Goal: Task Accomplishment & Management: Use online tool/utility

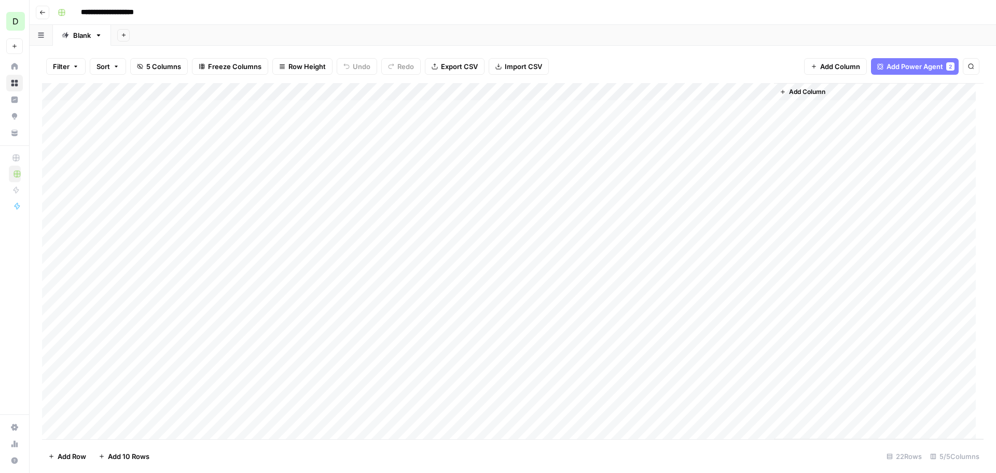
click at [42, 13] on icon "button" at bounding box center [42, 12] width 5 height 4
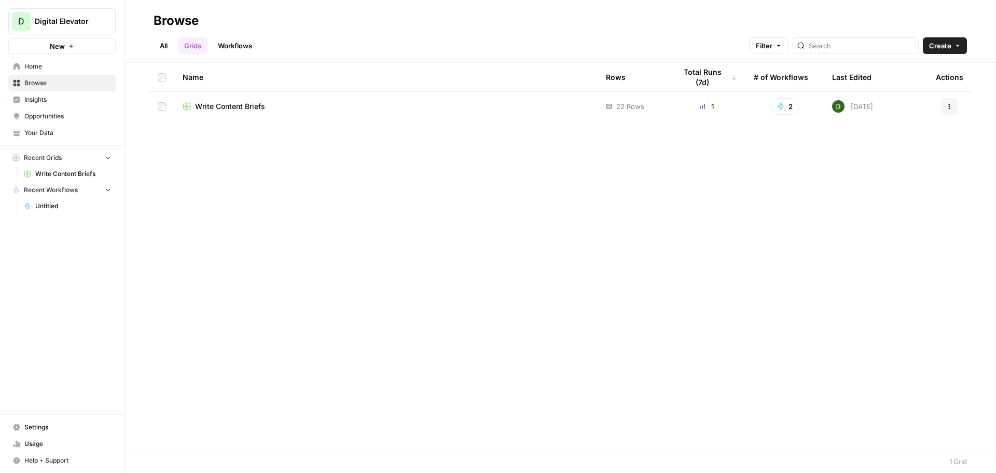
click at [181, 15] on div "Browse" at bounding box center [176, 20] width 45 height 17
click at [234, 9] on header "Browse All Grids Workflows Filter Create" at bounding box center [561, 31] width 872 height 63
click at [60, 47] on span "New" at bounding box center [57, 46] width 15 height 10
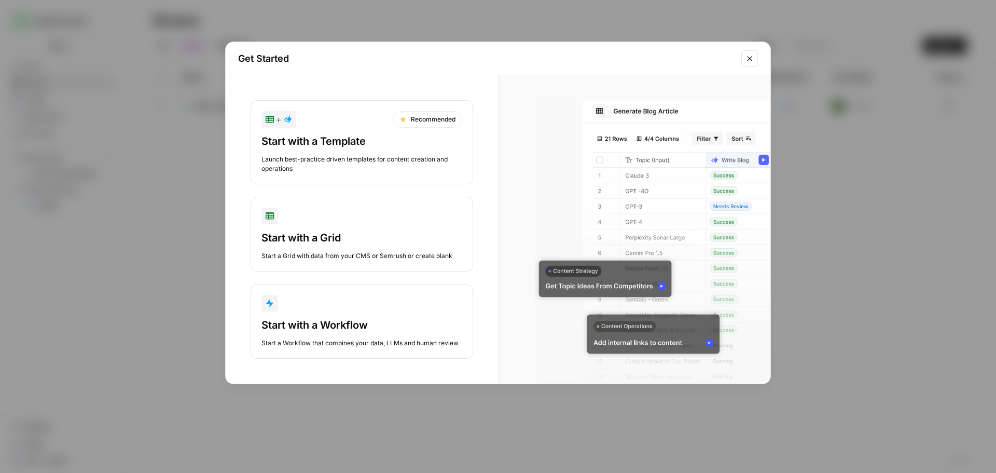
click at [319, 151] on div "Start with a Template Launch best-practice driven templates for content creatio…" at bounding box center [362, 153] width 201 height 39
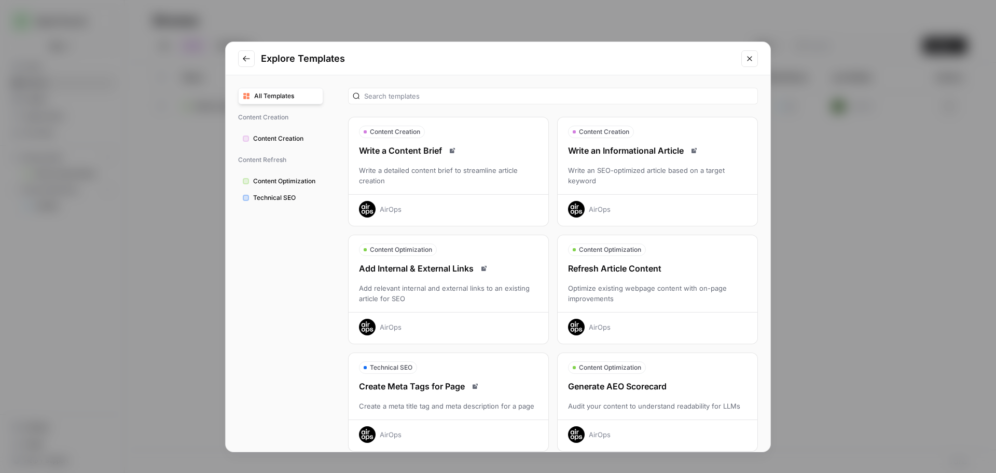
drag, startPoint x: 749, startPoint y: 60, endPoint x: 709, endPoint y: 60, distance: 40.0
click at [749, 60] on icon "Close modal" at bounding box center [750, 58] width 8 height 8
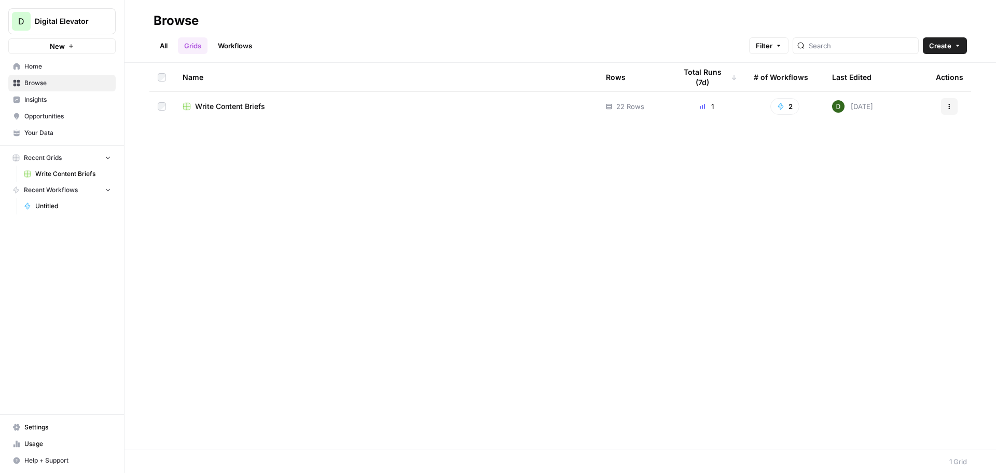
click at [248, 107] on span "Write Content Briefs" at bounding box center [230, 106] width 70 height 10
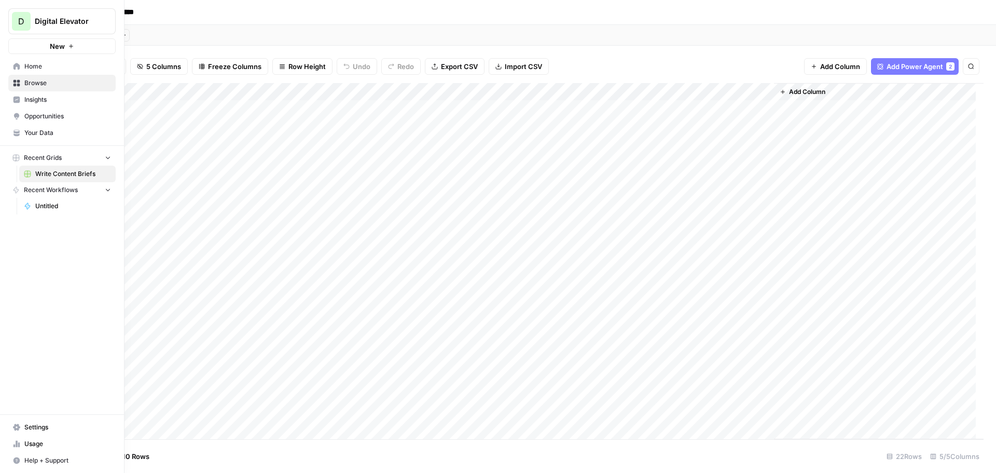
click at [38, 130] on span "Your Data" at bounding box center [67, 132] width 87 height 9
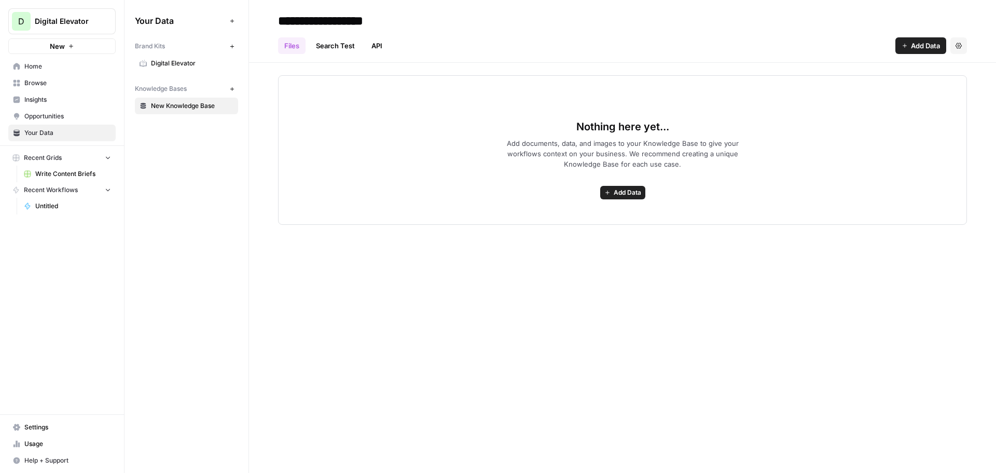
click at [183, 61] on span "Digital Elevator" at bounding box center [192, 63] width 83 height 9
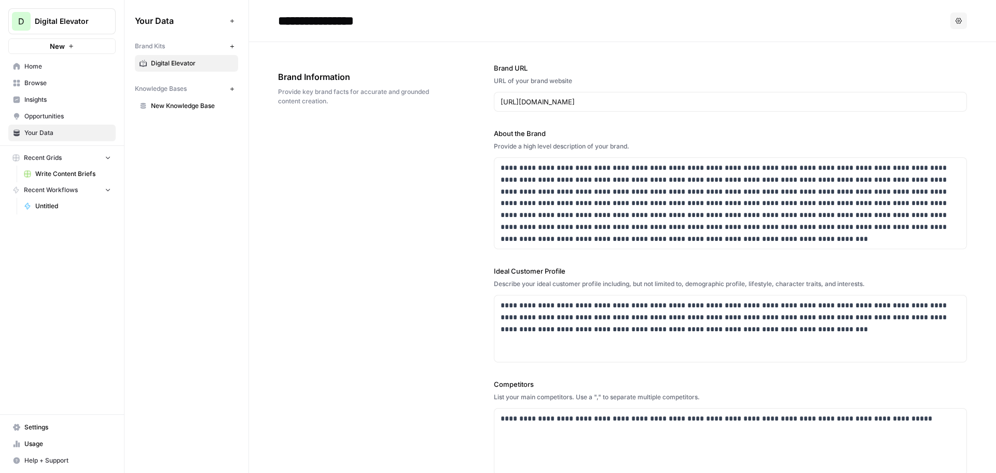
click at [53, 175] on span "Write Content Briefs" at bounding box center [73, 173] width 76 height 9
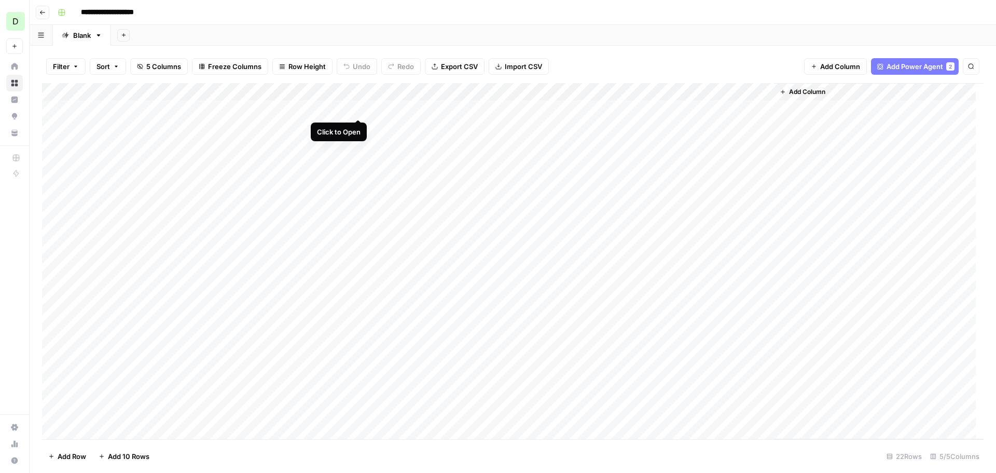
click at [358, 110] on div "Add Column" at bounding box center [513, 261] width 942 height 356
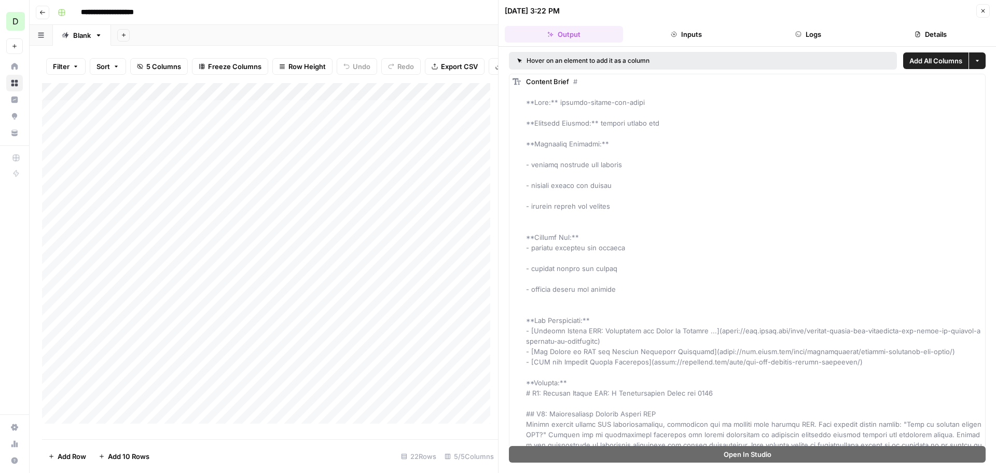
click at [691, 33] on button "Inputs" at bounding box center [686, 34] width 118 height 17
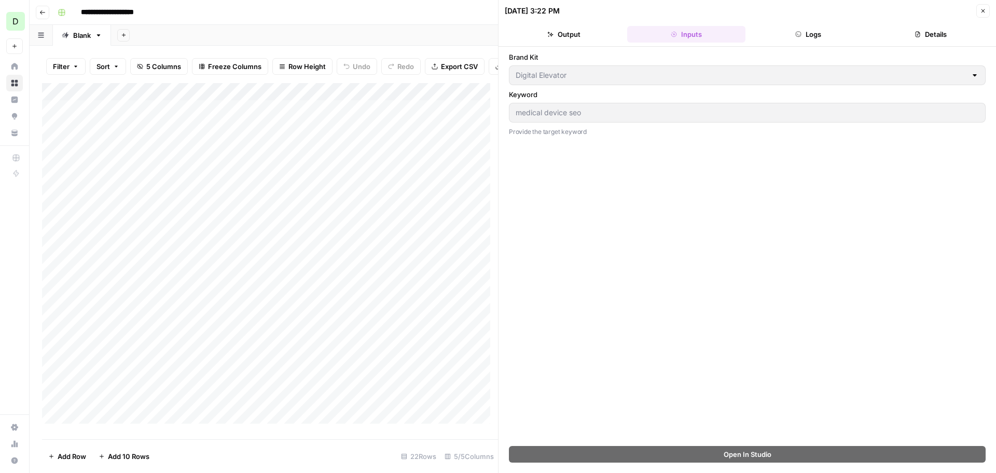
click at [802, 30] on button "Logs" at bounding box center [809, 34] width 118 height 17
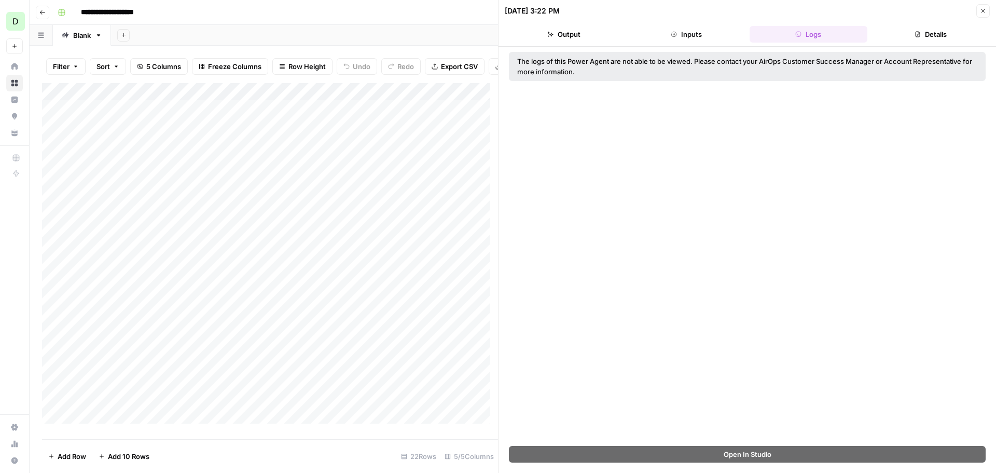
click at [926, 31] on button "Details" at bounding box center [931, 34] width 118 height 17
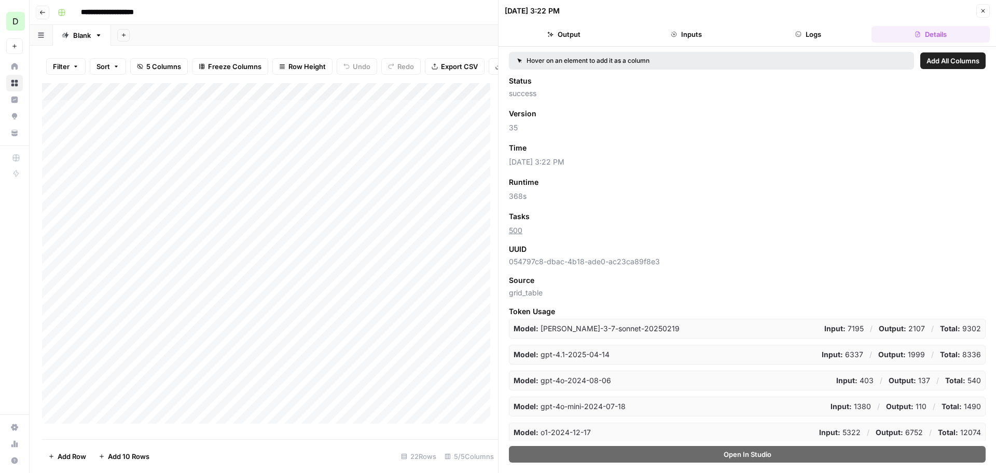
scroll to position [28, 0]
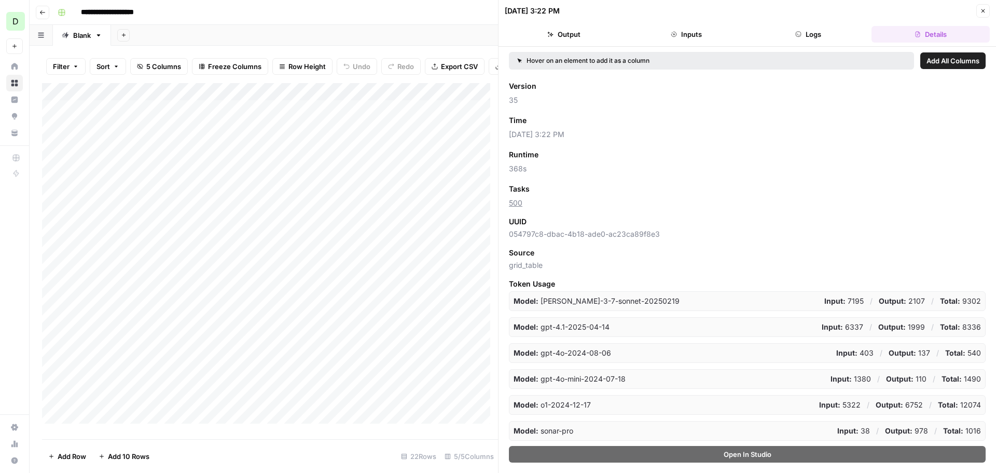
click at [815, 45] on header "[DATE] 3:22 PM Close Output Inputs Logs Details" at bounding box center [748, 23] width 498 height 47
click at [678, 30] on button "Inputs" at bounding box center [686, 34] width 118 height 17
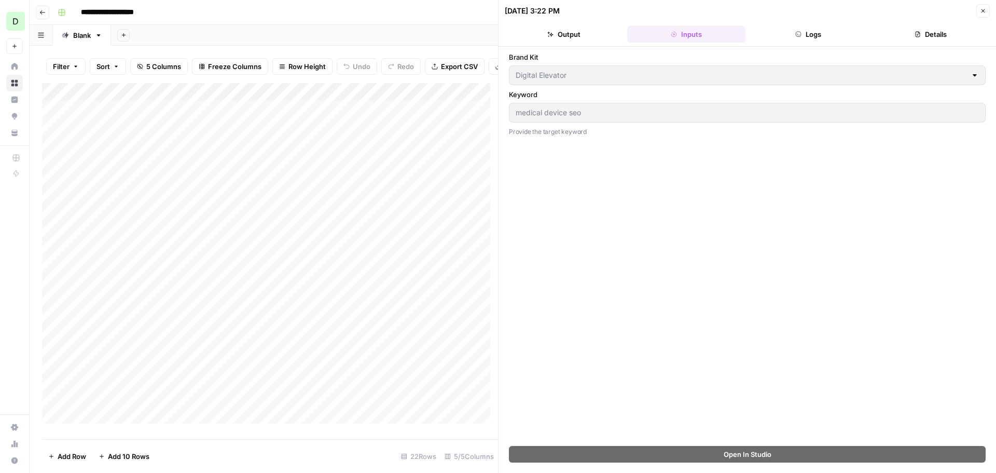
click at [560, 34] on button "Output" at bounding box center [564, 34] width 118 height 17
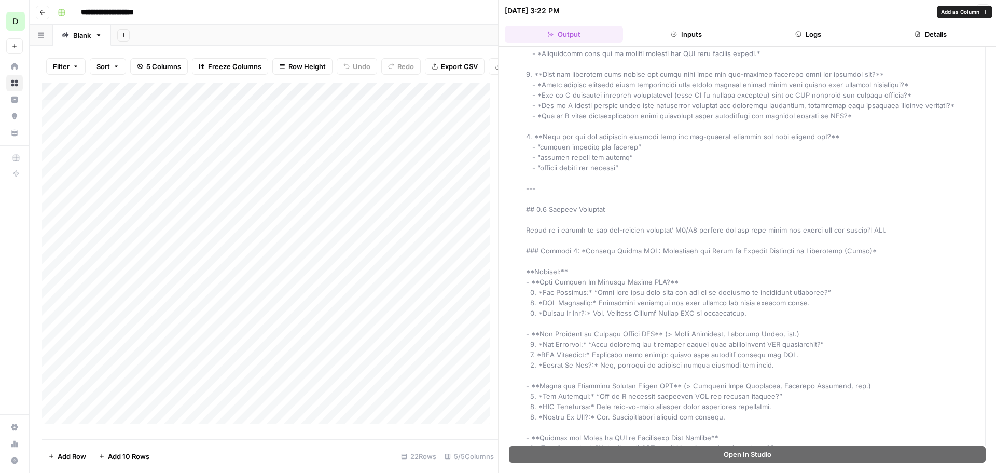
scroll to position [2231, 0]
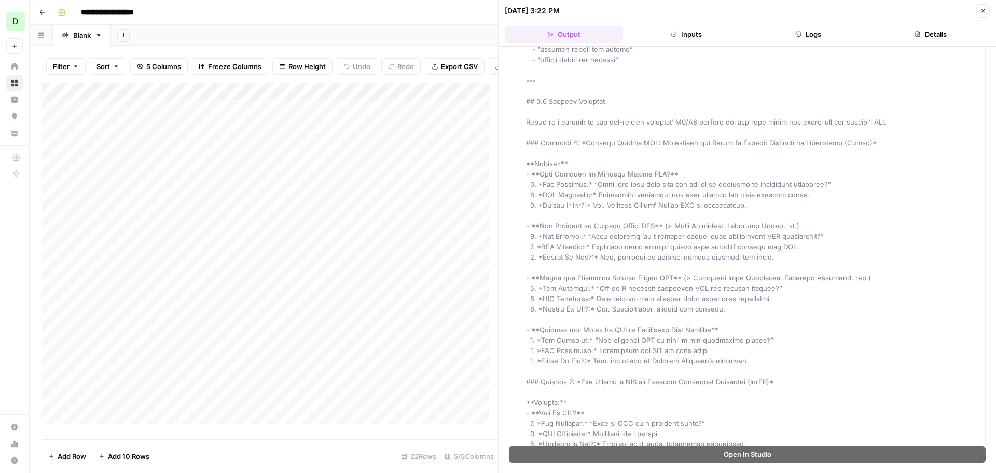
click at [986, 8] on icon "button" at bounding box center [983, 11] width 6 height 6
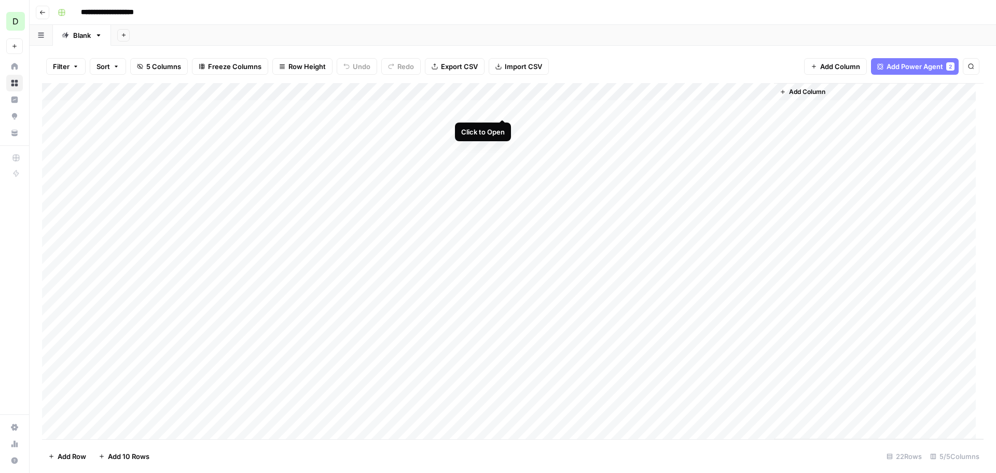
click at [503, 108] on div "Add Column" at bounding box center [513, 261] width 942 height 356
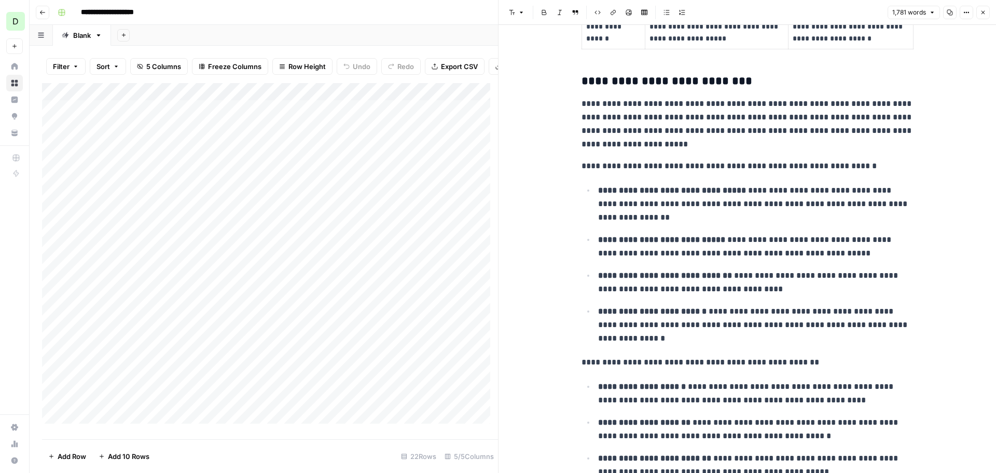
scroll to position [1407, 0]
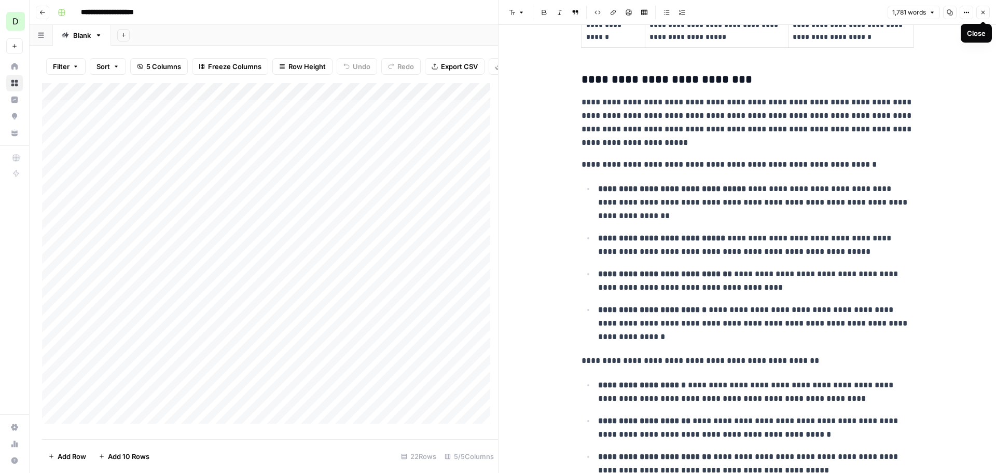
click at [987, 13] on button "Close" at bounding box center [983, 12] width 13 height 13
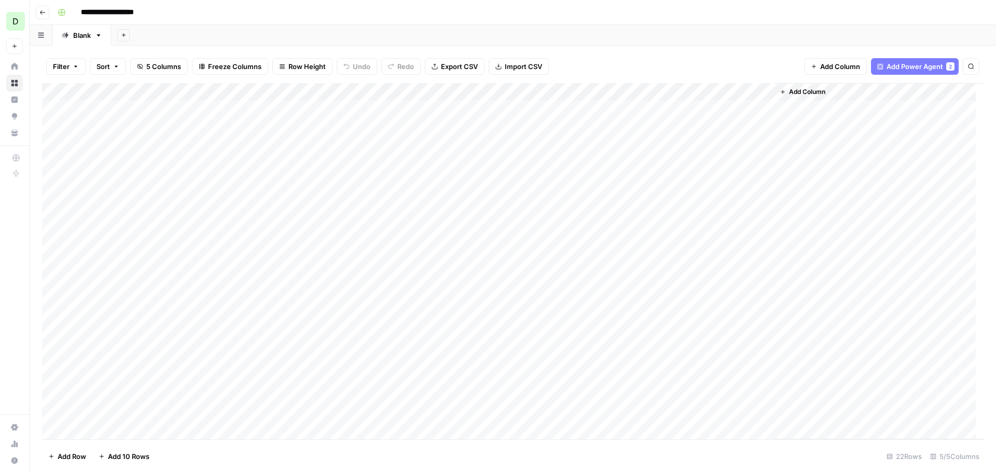
click at [818, 93] on span "Add Column" at bounding box center [807, 91] width 36 height 9
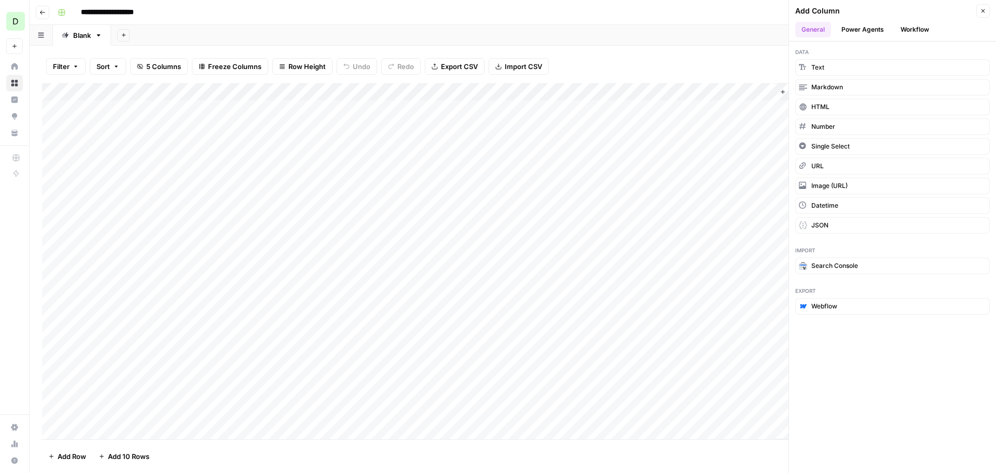
click at [861, 26] on button "Power Agents" at bounding box center [862, 30] width 55 height 16
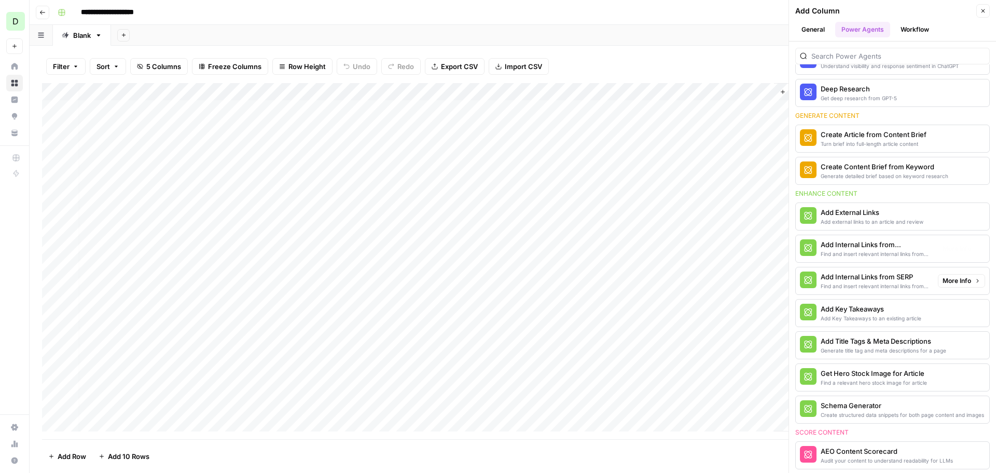
scroll to position [208, 0]
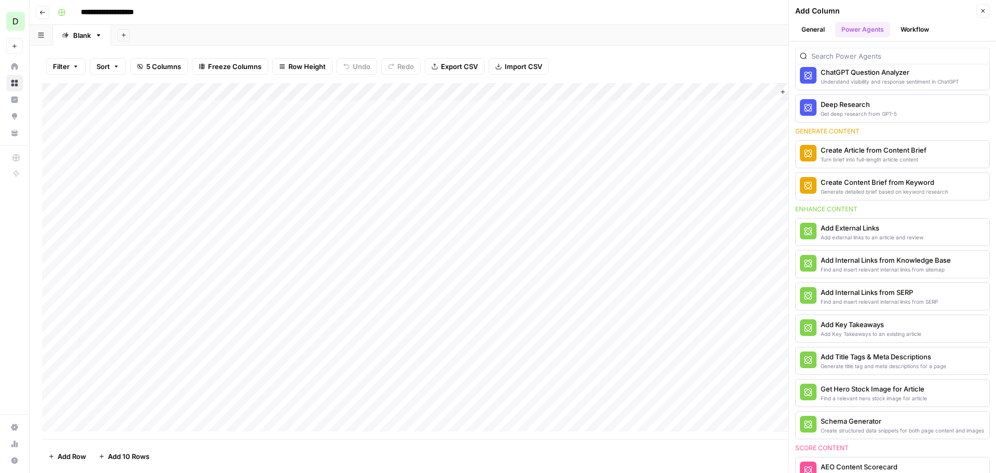
click at [353, 90] on div "Add Column" at bounding box center [513, 261] width 942 height 356
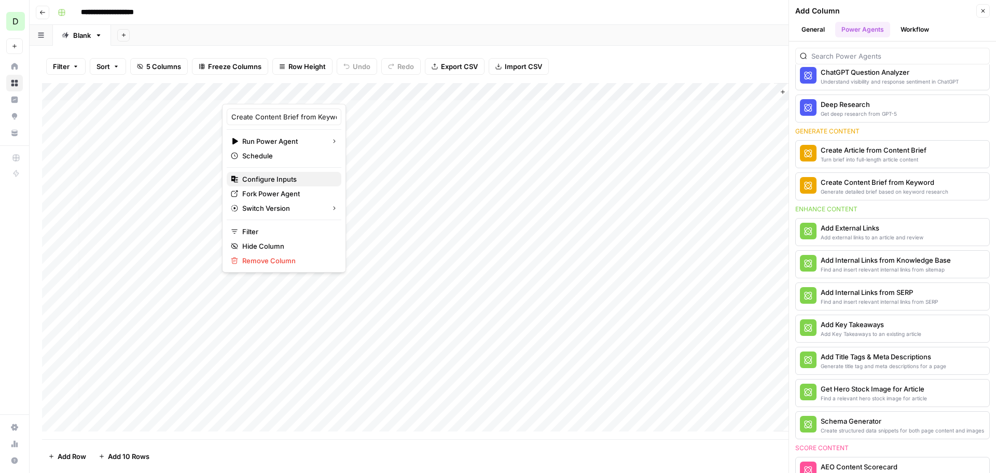
click at [258, 179] on span "Configure Inputs" at bounding box center [287, 179] width 91 height 10
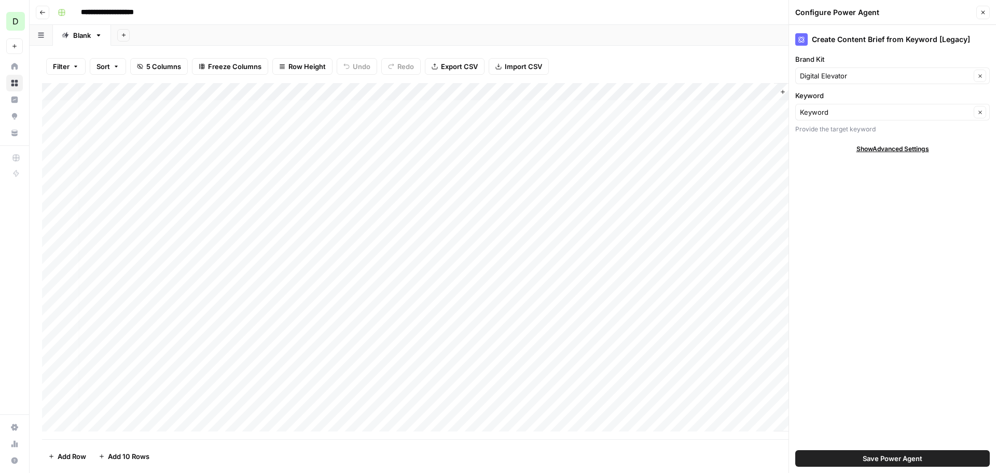
click at [354, 88] on div "Add Column" at bounding box center [513, 261] width 942 height 356
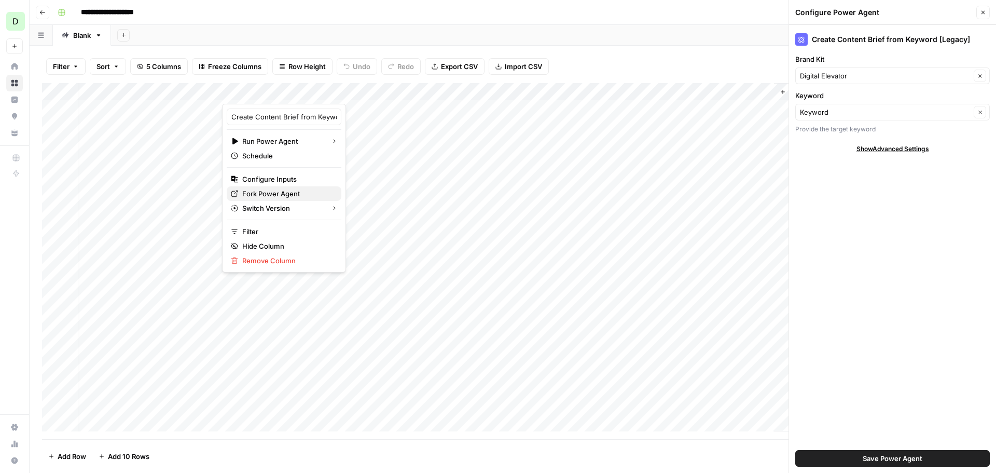
click at [263, 194] on span "Fork Power Agent" at bounding box center [287, 193] width 91 height 10
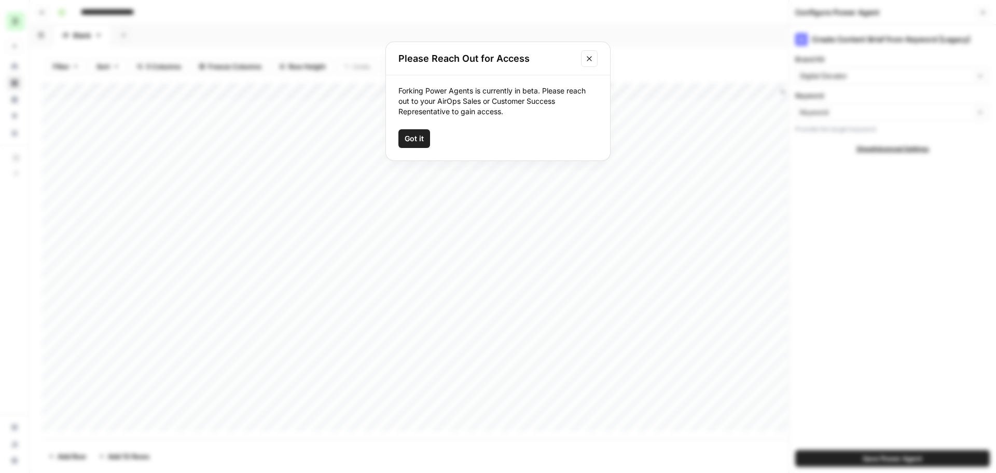
click at [591, 57] on icon "Close modal" at bounding box center [589, 58] width 5 height 5
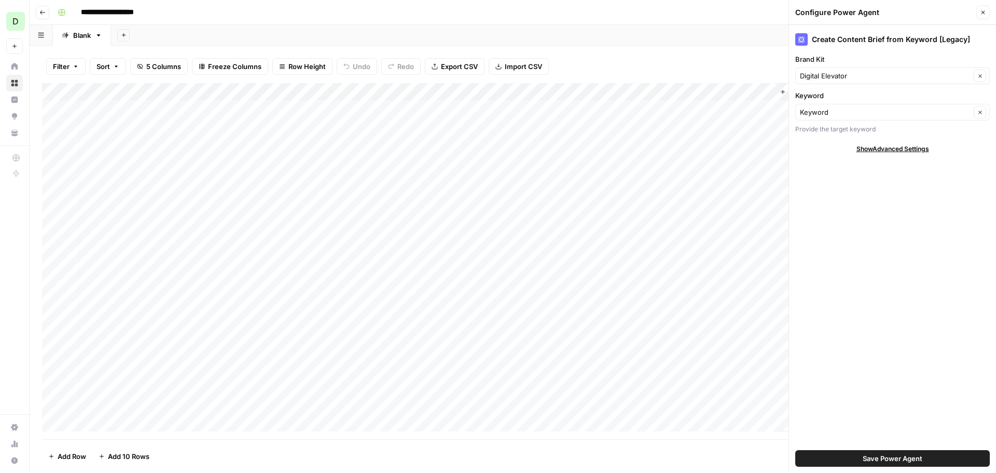
click at [987, 10] on button "Close" at bounding box center [983, 12] width 13 height 13
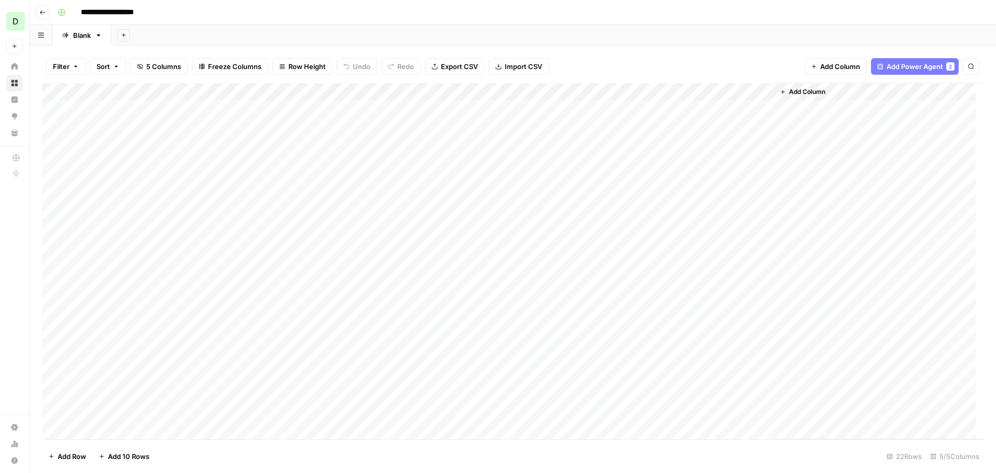
click at [484, 15] on div "**********" at bounding box center [519, 12] width 933 height 17
